Goal: Transaction & Acquisition: Purchase product/service

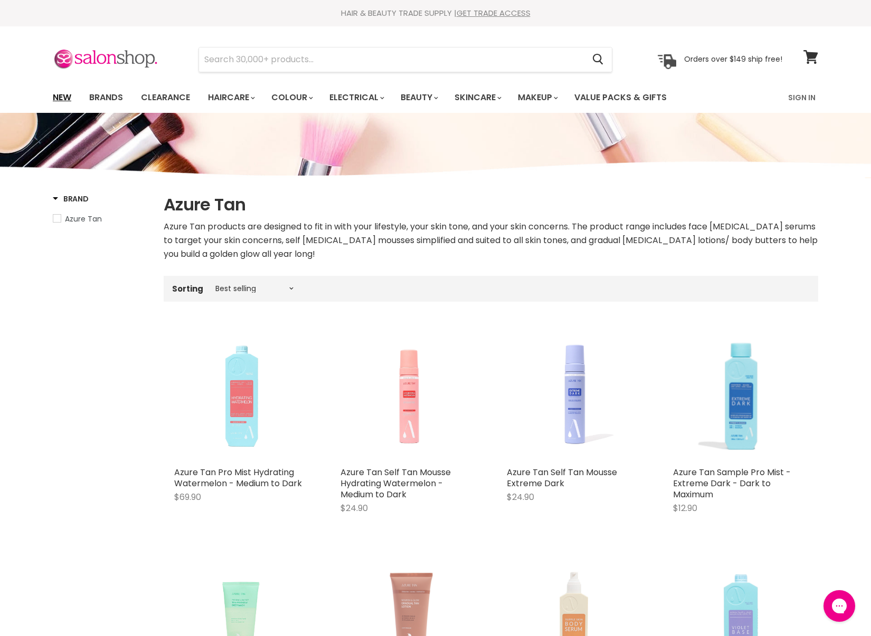
click at [65, 91] on link "New" at bounding box center [62, 98] width 34 height 22
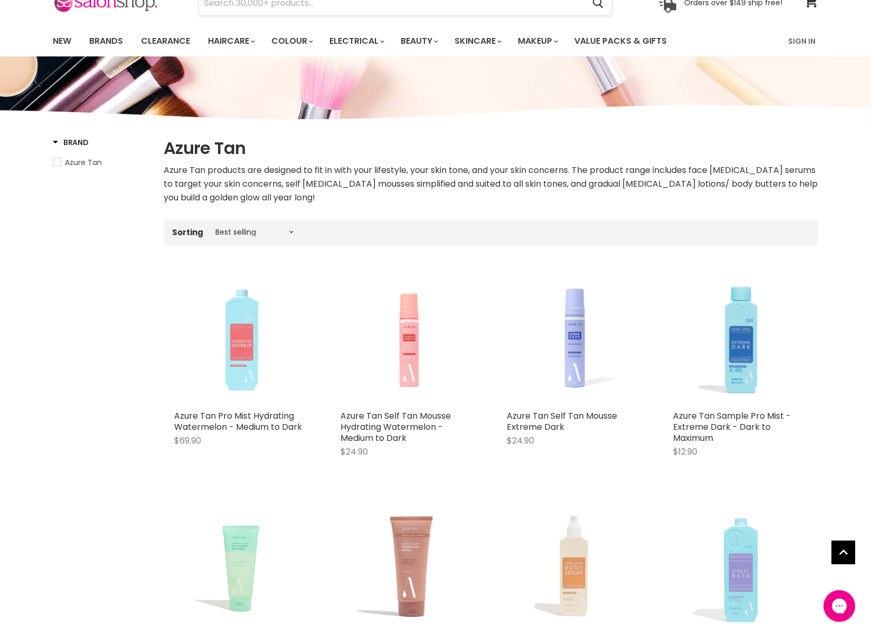
scroll to position [58, 0]
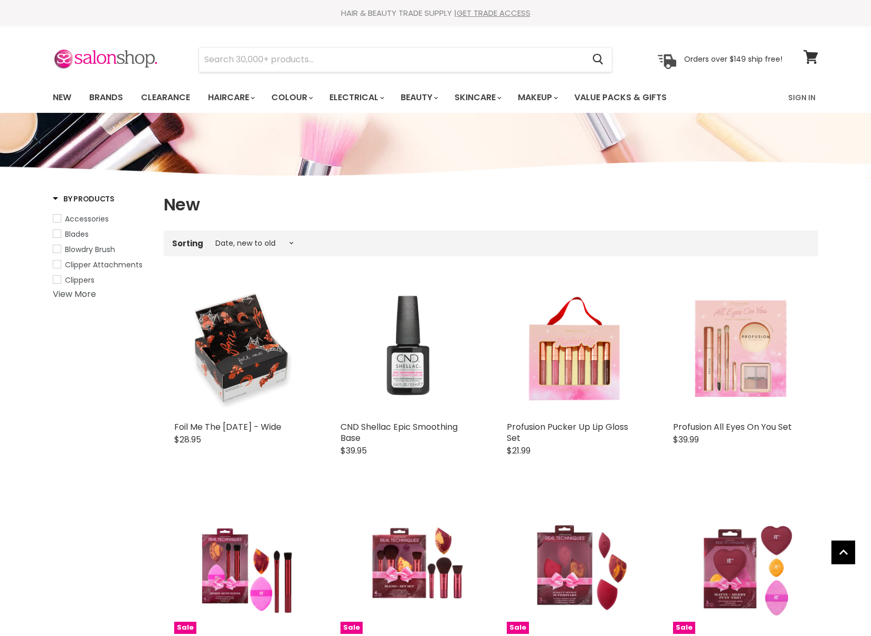
select select "created-descending"
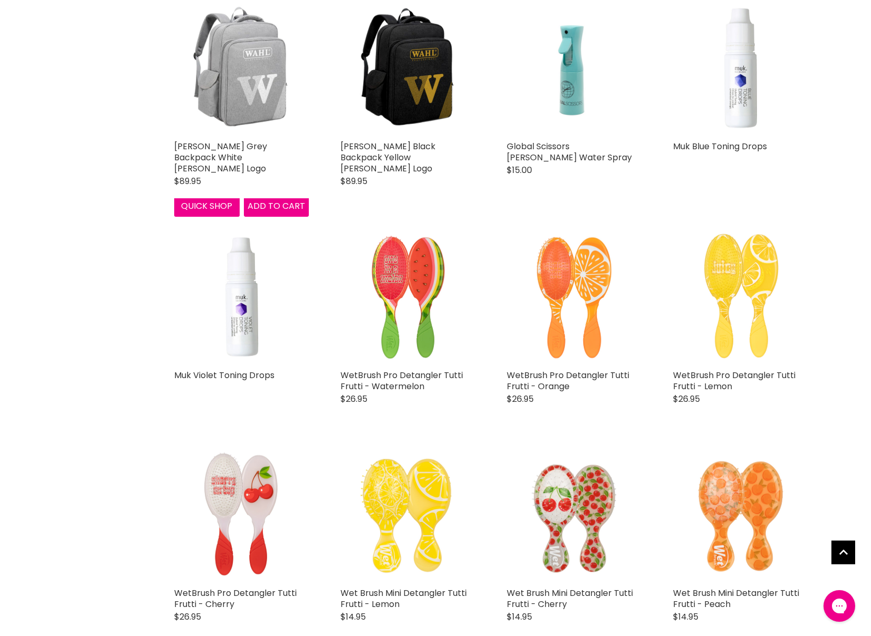
scroll to position [1350, 0]
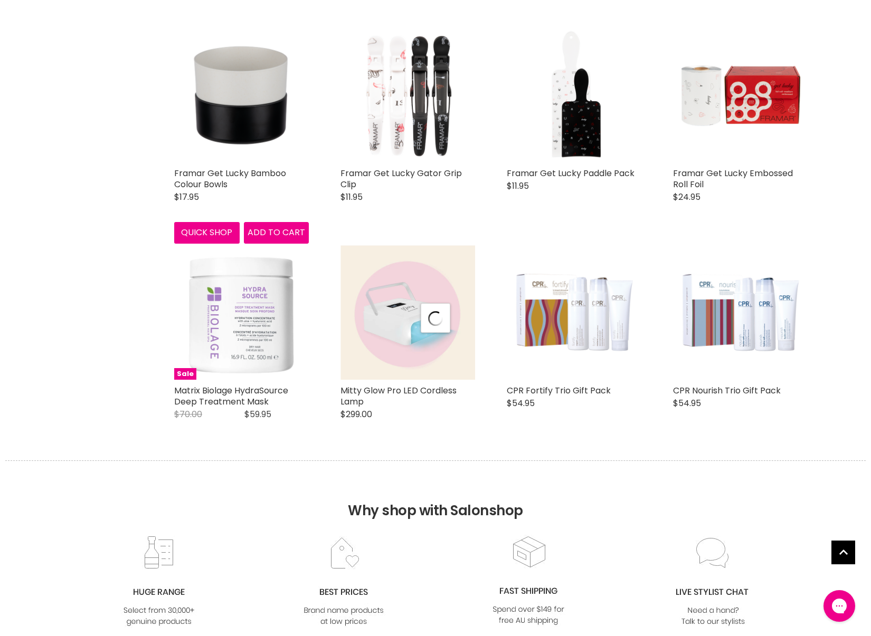
select select "created-descending"
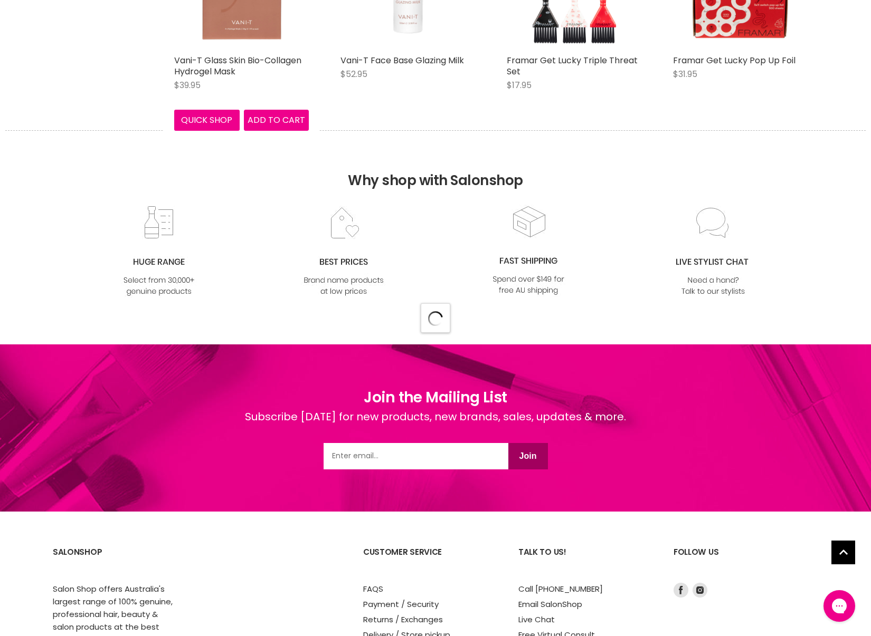
select select "created-descending"
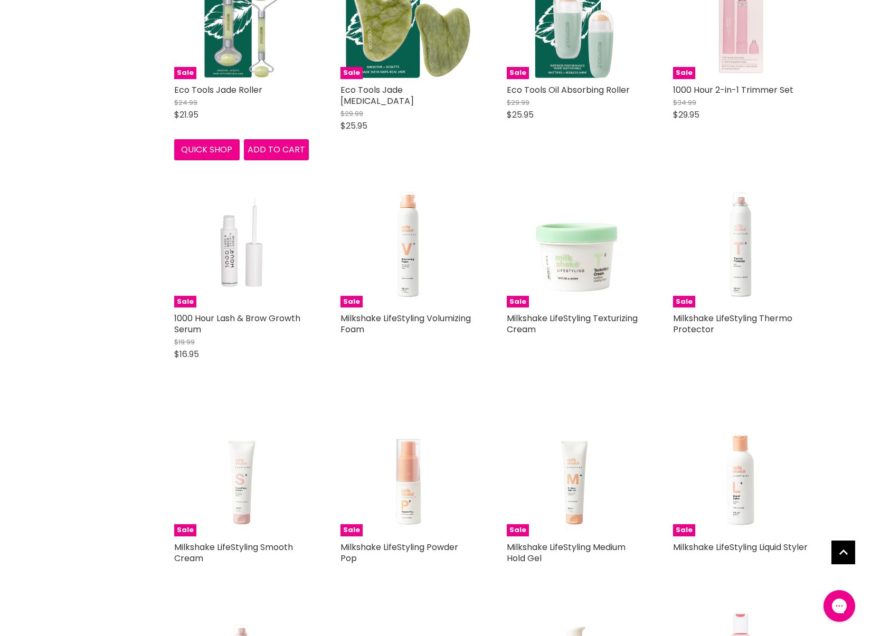
scroll to position [6489, 0]
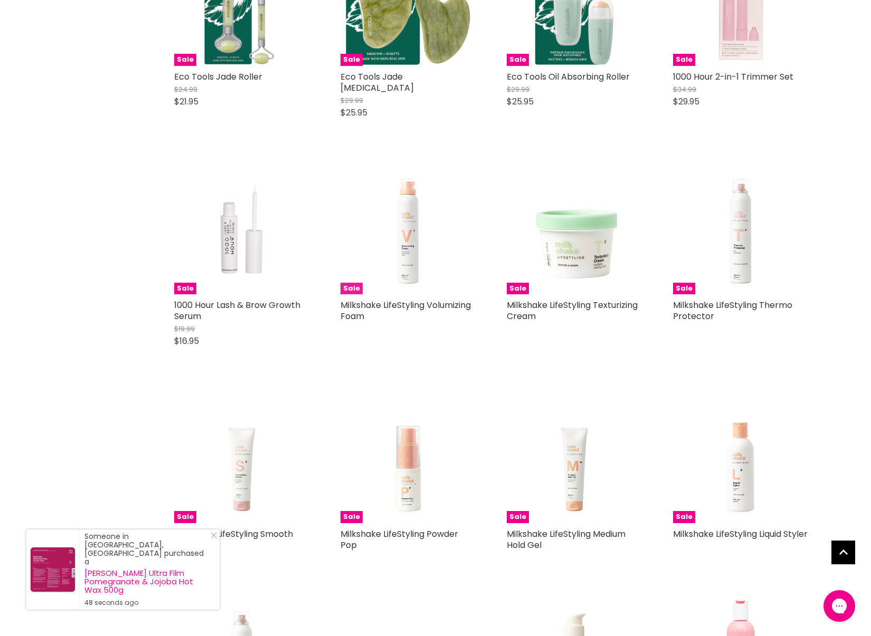
click at [413, 205] on img "Main content" at bounding box center [407, 227] width 135 height 135
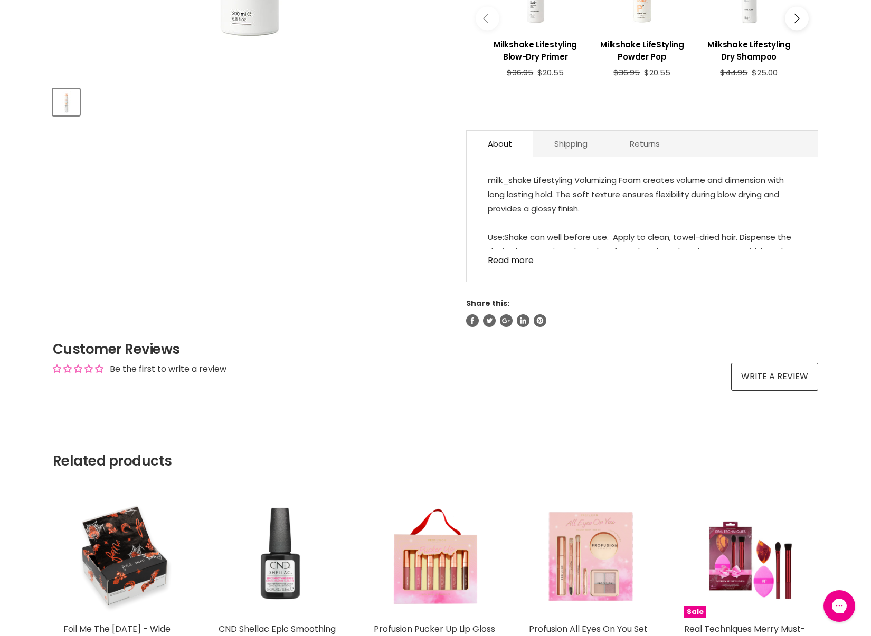
scroll to position [443, 0]
click at [511, 266] on link "Read more" at bounding box center [642, 258] width 309 height 16
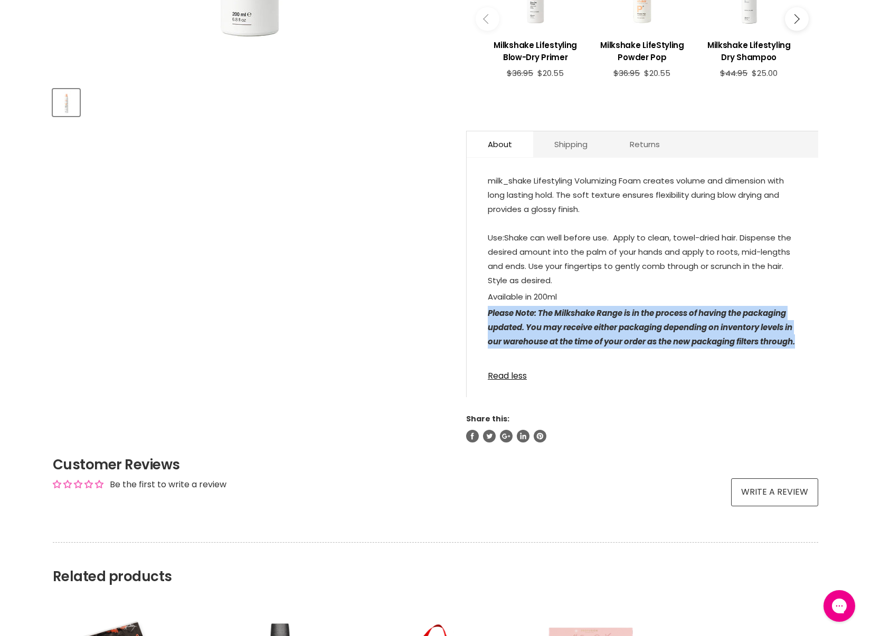
drag, startPoint x: 527, startPoint y: 356, endPoint x: 487, endPoint y: 319, distance: 54.2
click at [487, 319] on div "milk_shake Lifestyling Volumizing Foam creates volume and dimension with long l…" at bounding box center [642, 282] width 351 height 229
copy icon "Please Note: The Milkshake Range is in the process of having the packaging upda…"
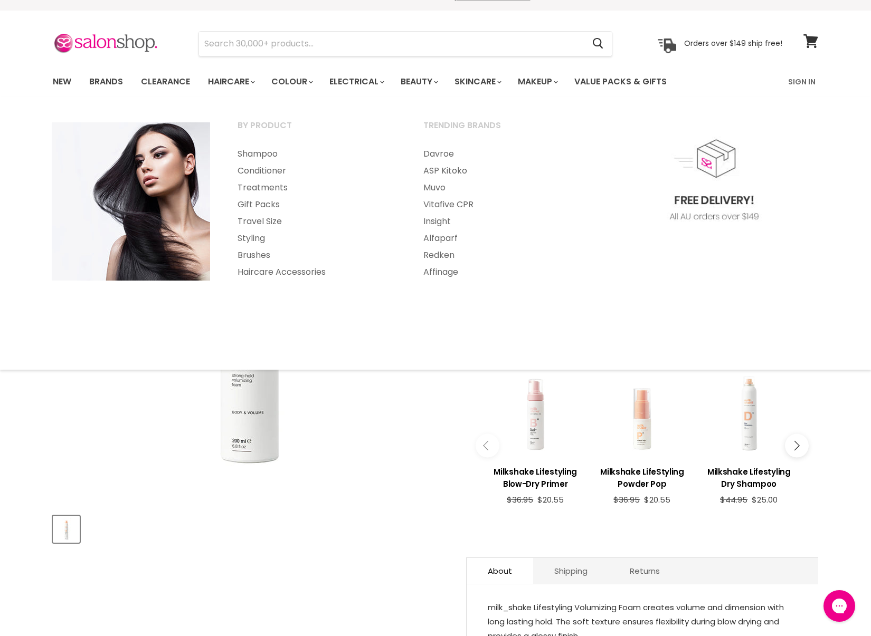
scroll to position [0, 0]
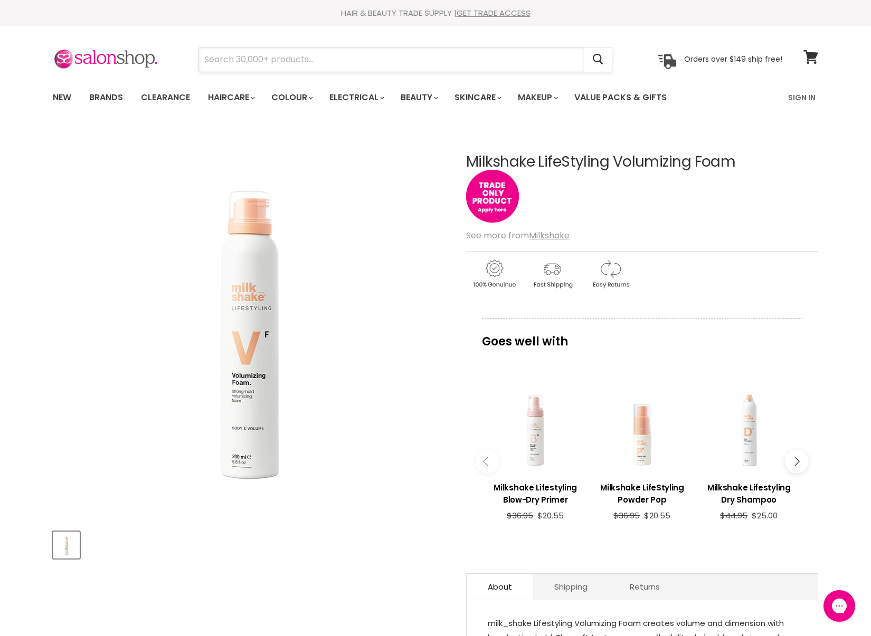
click at [248, 67] on input "Search" at bounding box center [391, 59] width 385 height 24
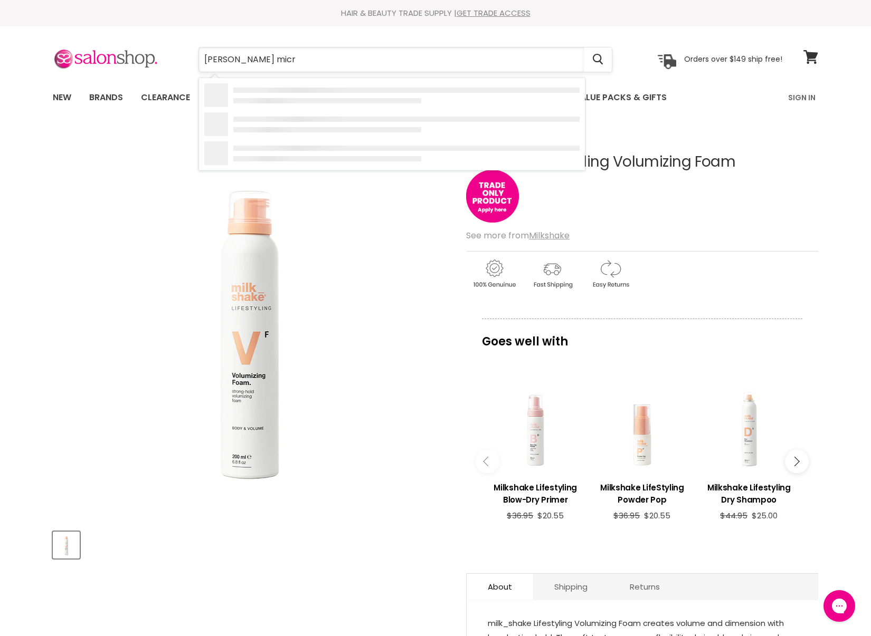
type input "wahl micro"
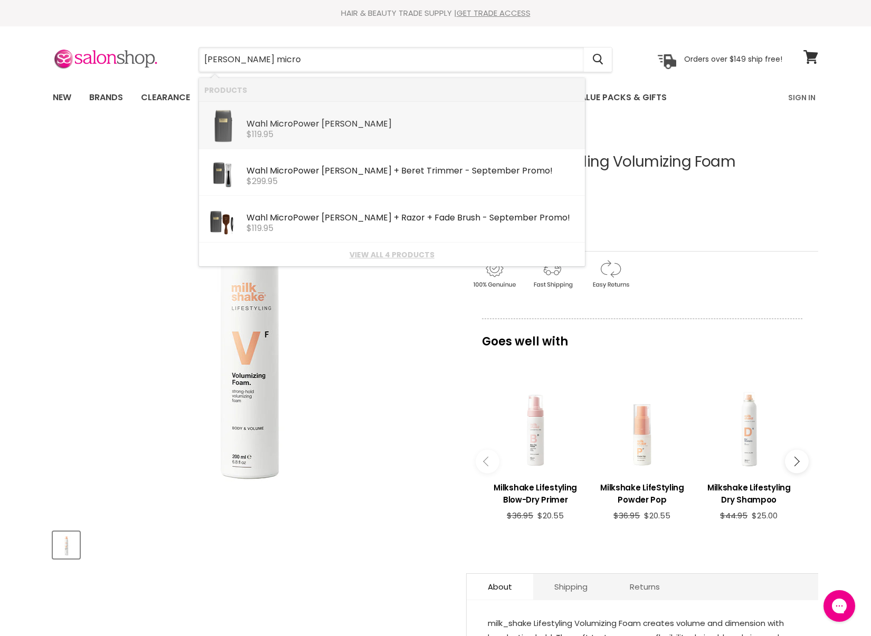
click at [307, 129] on div "Wahl Micro Power Shaver" at bounding box center [412, 124] width 333 height 11
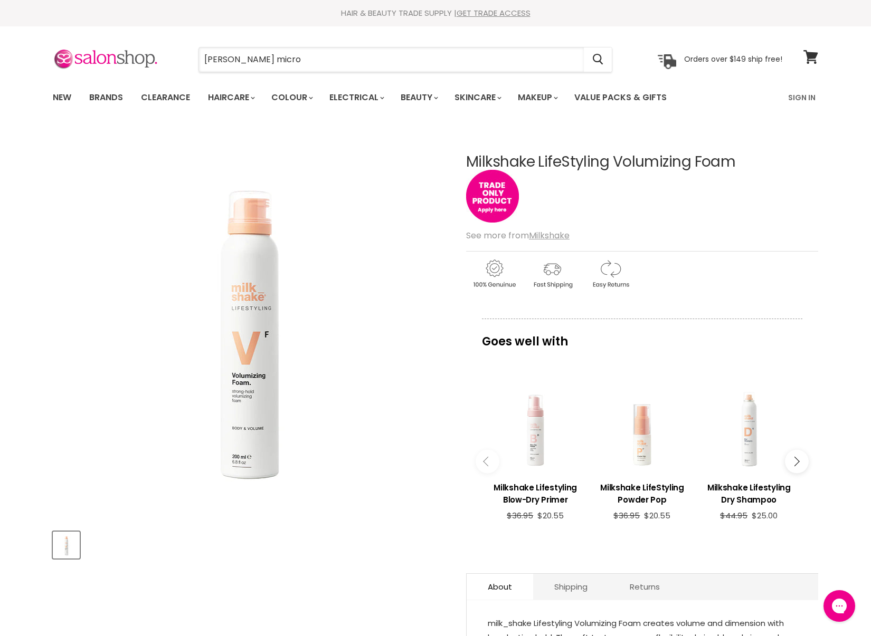
scroll to position [3, 0]
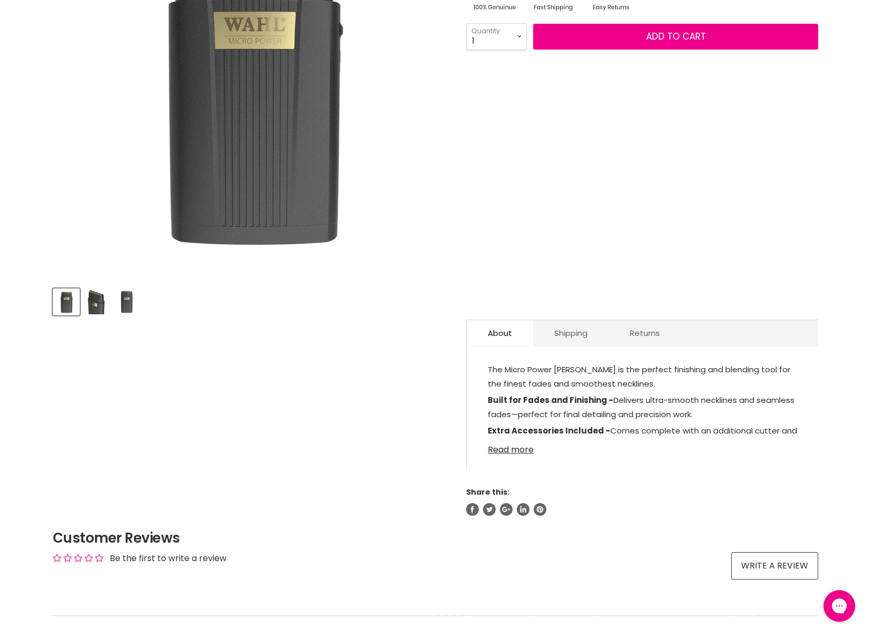
click at [518, 452] on link "Read more" at bounding box center [642, 447] width 309 height 16
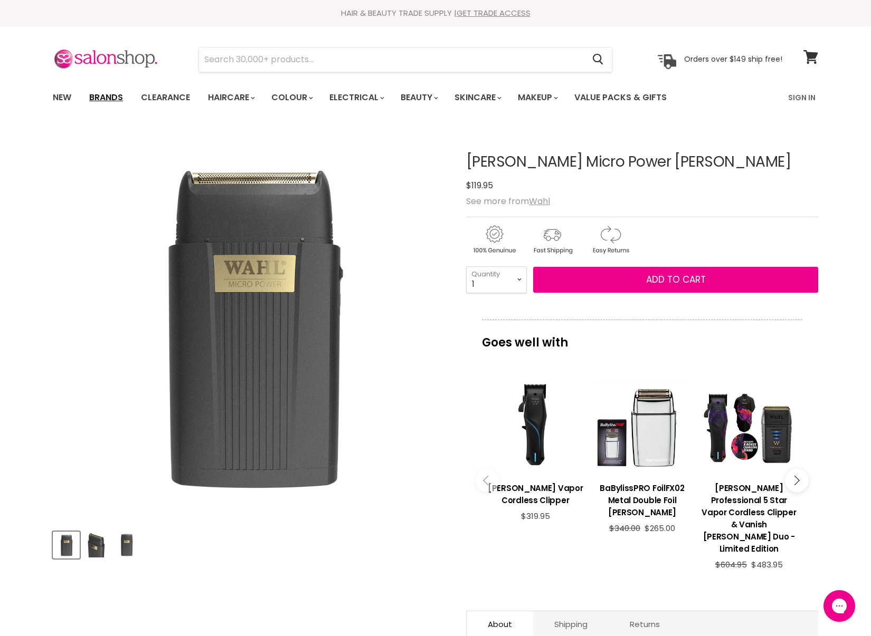
scroll to position [5, 0]
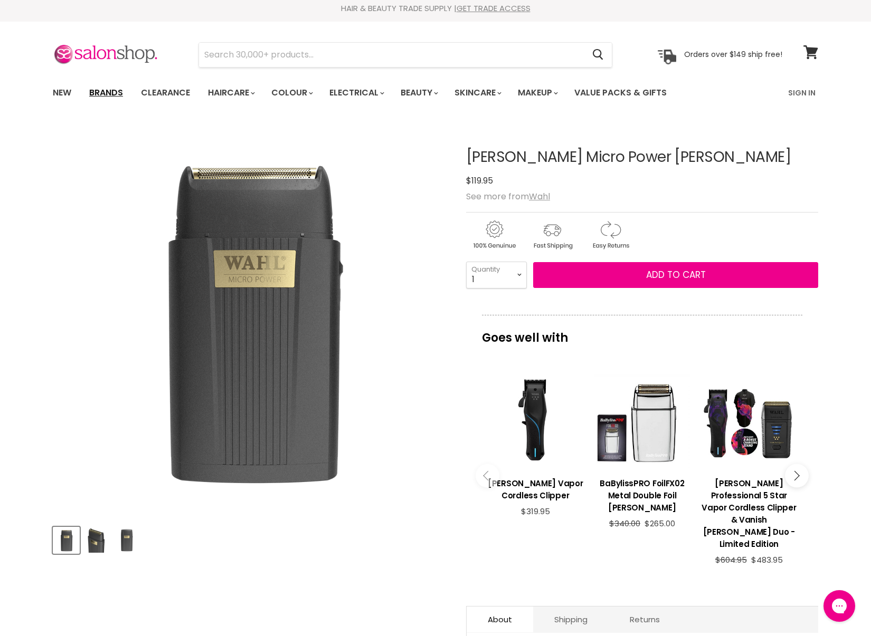
click at [99, 95] on link "Brands" at bounding box center [106, 93] width 50 height 22
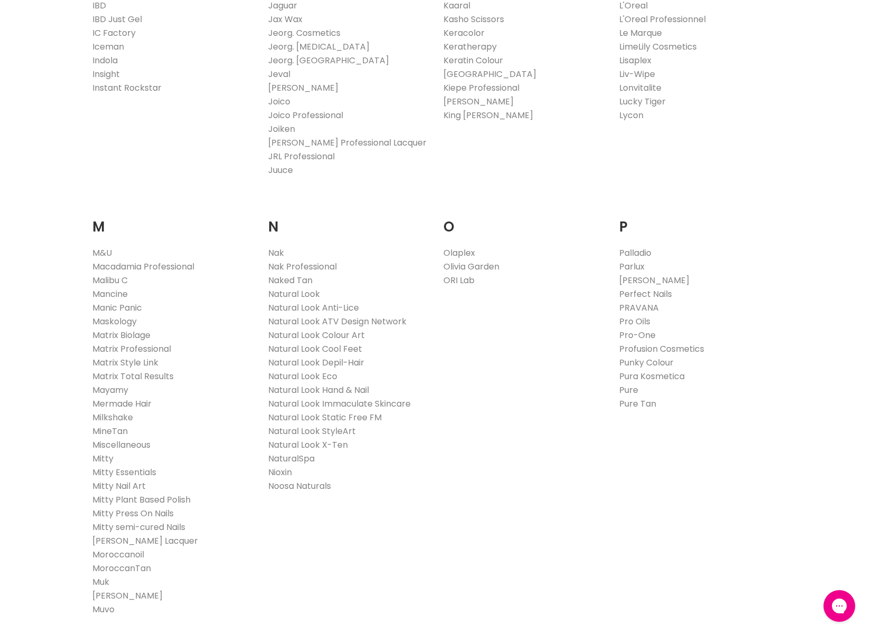
scroll to position [1020, 0]
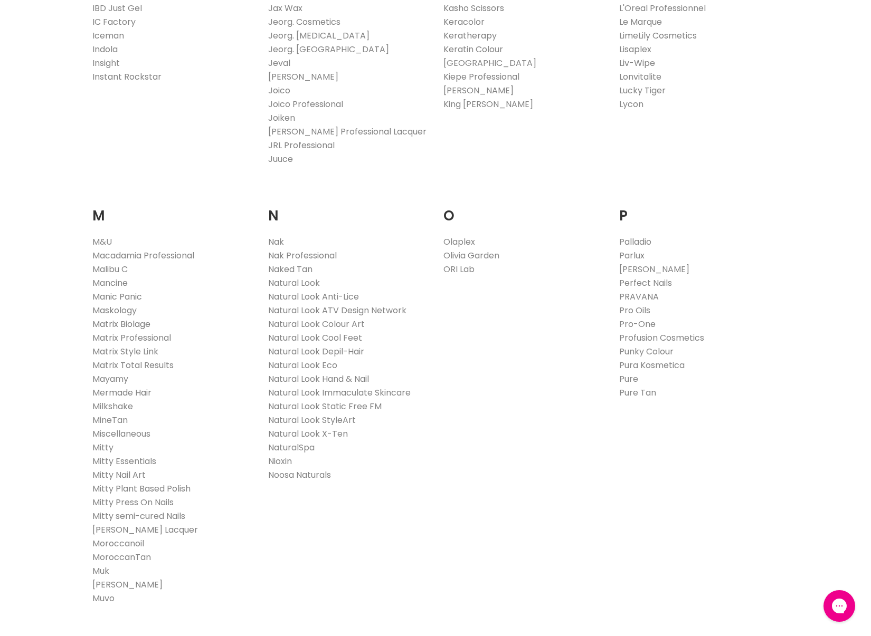
click at [141, 325] on link "Matrix Biolage" at bounding box center [121, 324] width 58 height 12
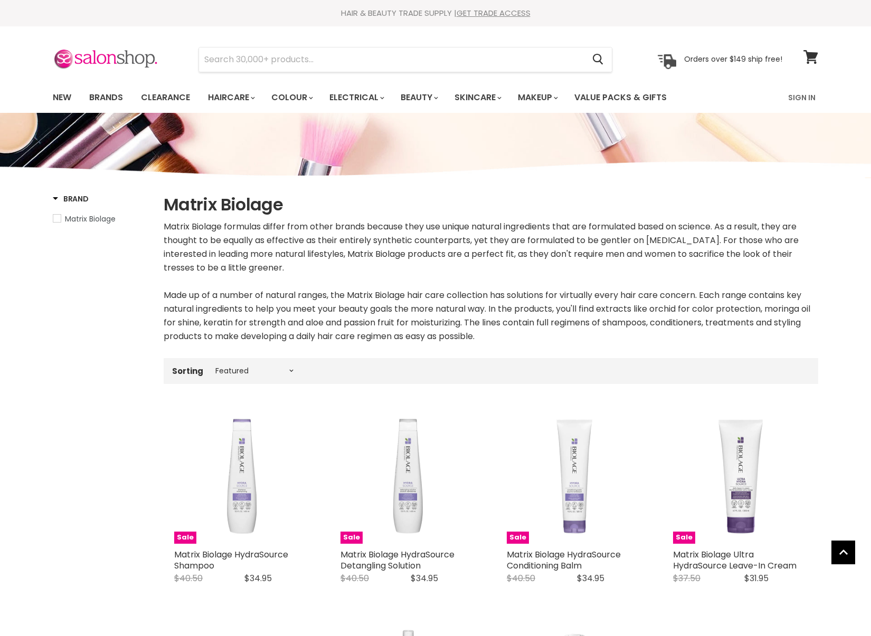
select select "manual"
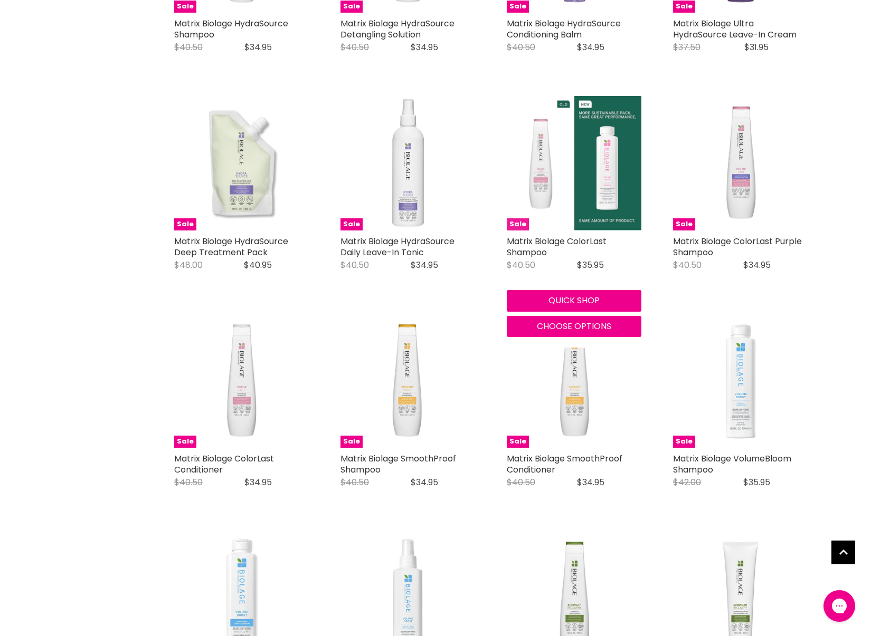
click at [560, 207] on img "Main content" at bounding box center [574, 163] width 135 height 135
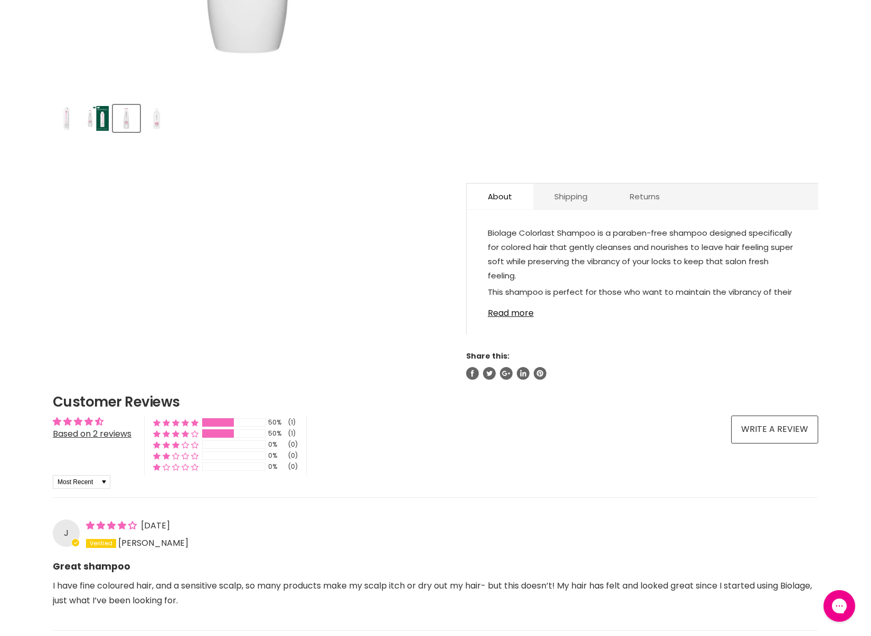
scroll to position [434, 0]
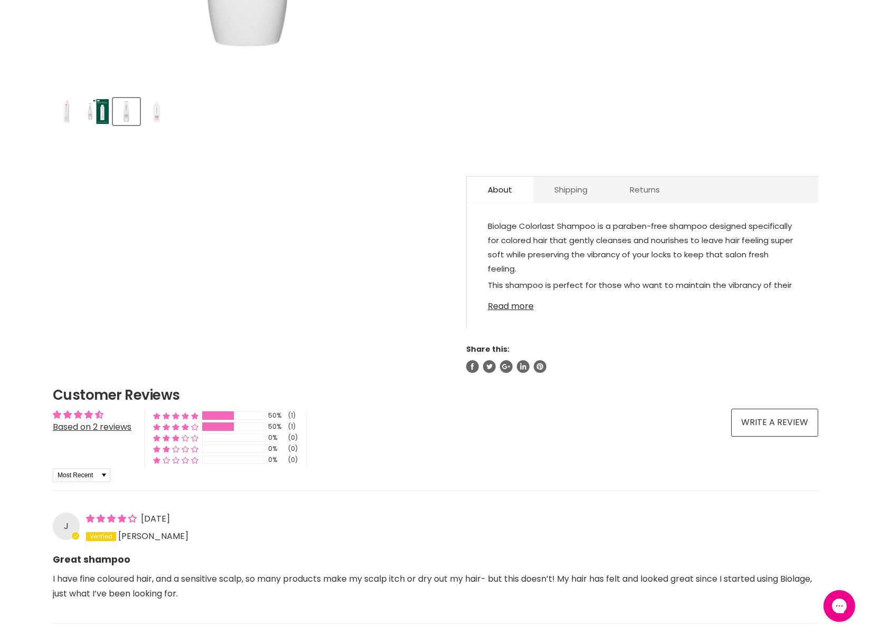
click at [527, 307] on link "Read more" at bounding box center [642, 304] width 309 height 16
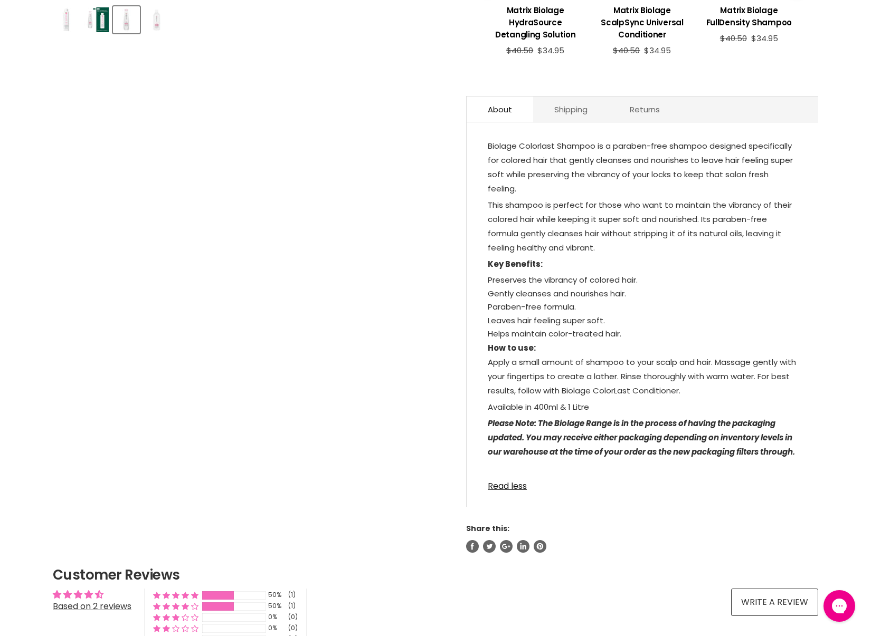
scroll to position [530, 0]
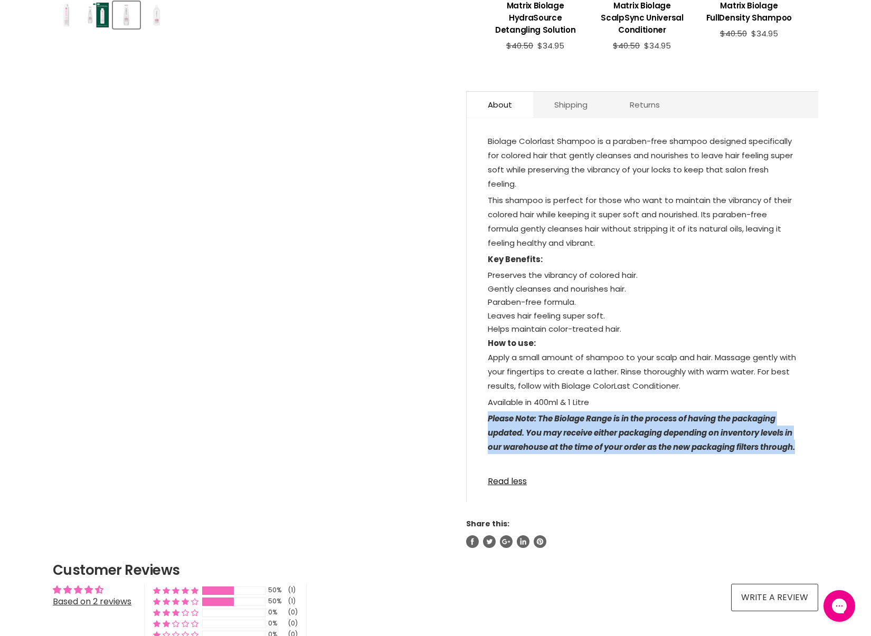
drag, startPoint x: 522, startPoint y: 461, endPoint x: 491, endPoint y: 423, distance: 49.5
click at [489, 421] on icon "Please Note: The Biolage Range is in the process of having the packaging update…" at bounding box center [641, 433] width 307 height 40
copy icon "Please Note: The Biolage Range is in the process of having the packaging update…"
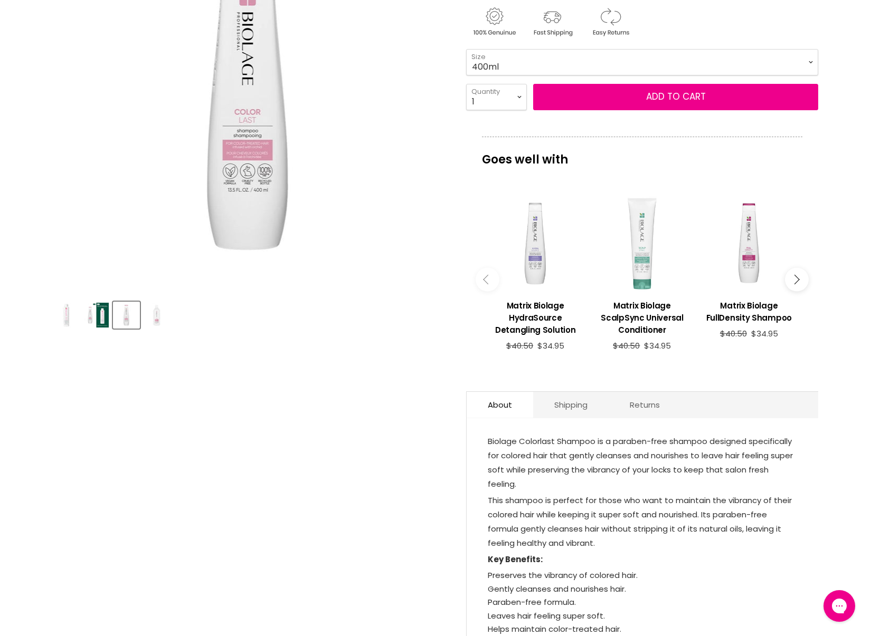
scroll to position [0, 0]
